Goal: Information Seeking & Learning: Understand process/instructions

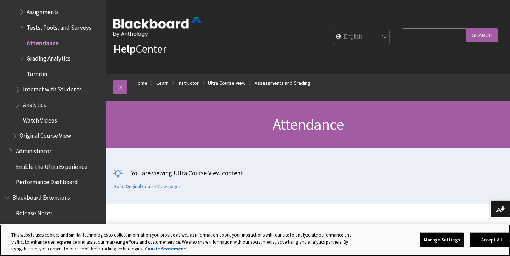
click at [479, 242] on button "Accept All" at bounding box center [492, 239] width 44 height 15
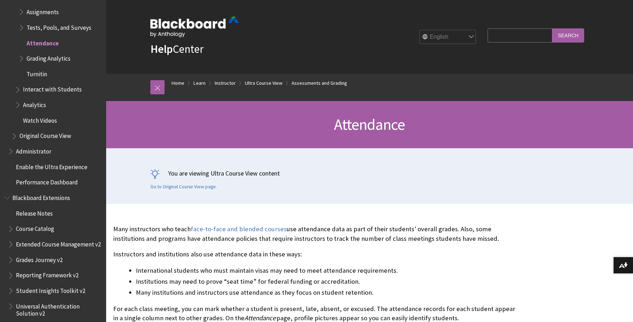
click at [510, 39] on input "Search Query" at bounding box center [520, 35] width 64 height 14
type input "g"
type input "make groups"
click at [510, 35] on input "Search" at bounding box center [569, 35] width 32 height 14
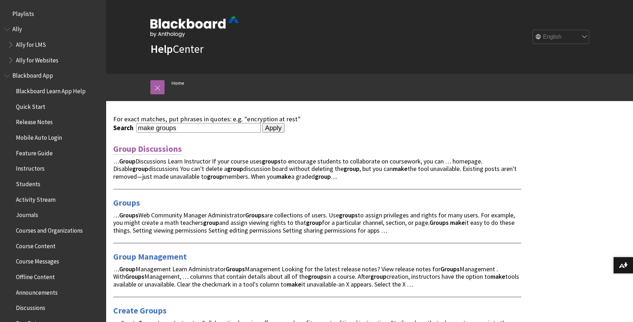
click at [154, 146] on link "Group Discussions" at bounding box center [147, 148] width 69 height 11
click at [132, 305] on link "Create Groups" at bounding box center [139, 310] width 53 height 11
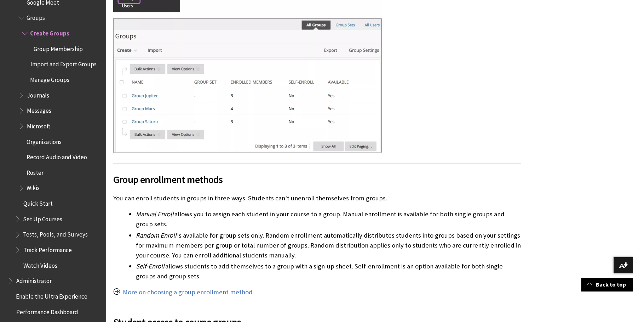
scroll to position [442, 0]
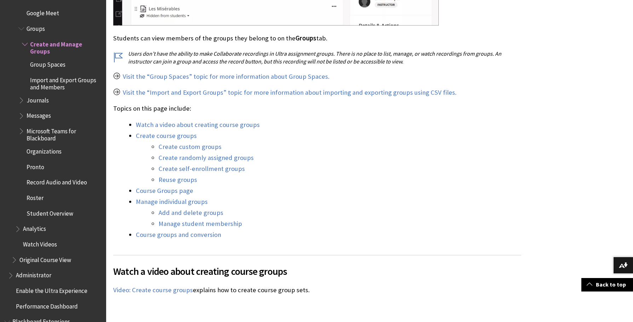
scroll to position [626, 0]
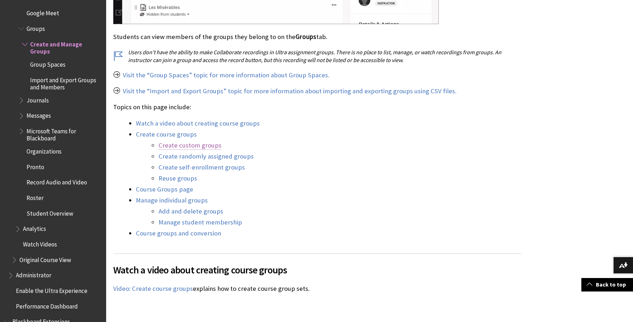
click at [179, 141] on link "Create custom groups" at bounding box center [190, 145] width 63 height 8
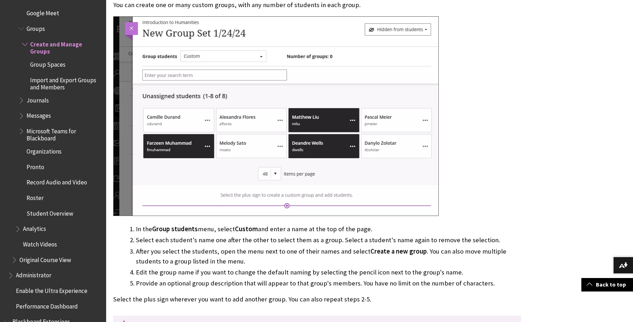
scroll to position [1615, 0]
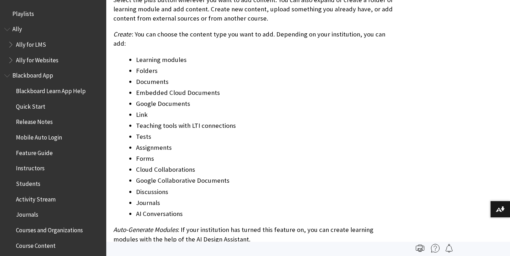
scroll to position [1042, 0]
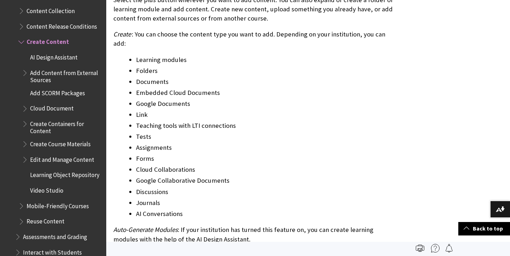
click at [294, 99] on li "Google Documents" at bounding box center [267, 104] width 262 height 10
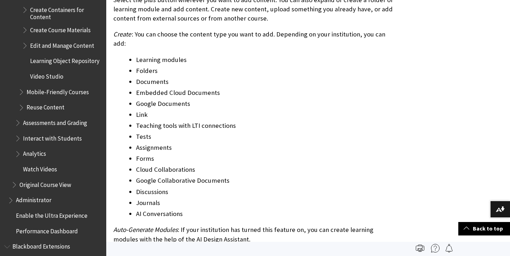
scroll to position [1156, 0]
click at [252, 99] on li "Google Documents" at bounding box center [267, 104] width 262 height 10
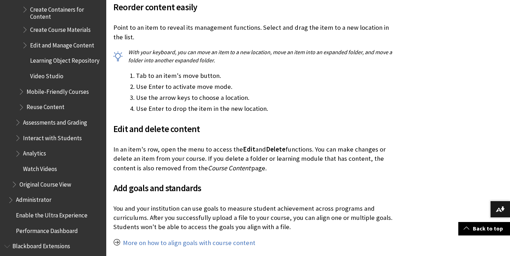
scroll to position [1503, 0]
